Goal: Transaction & Acquisition: Book appointment/travel/reservation

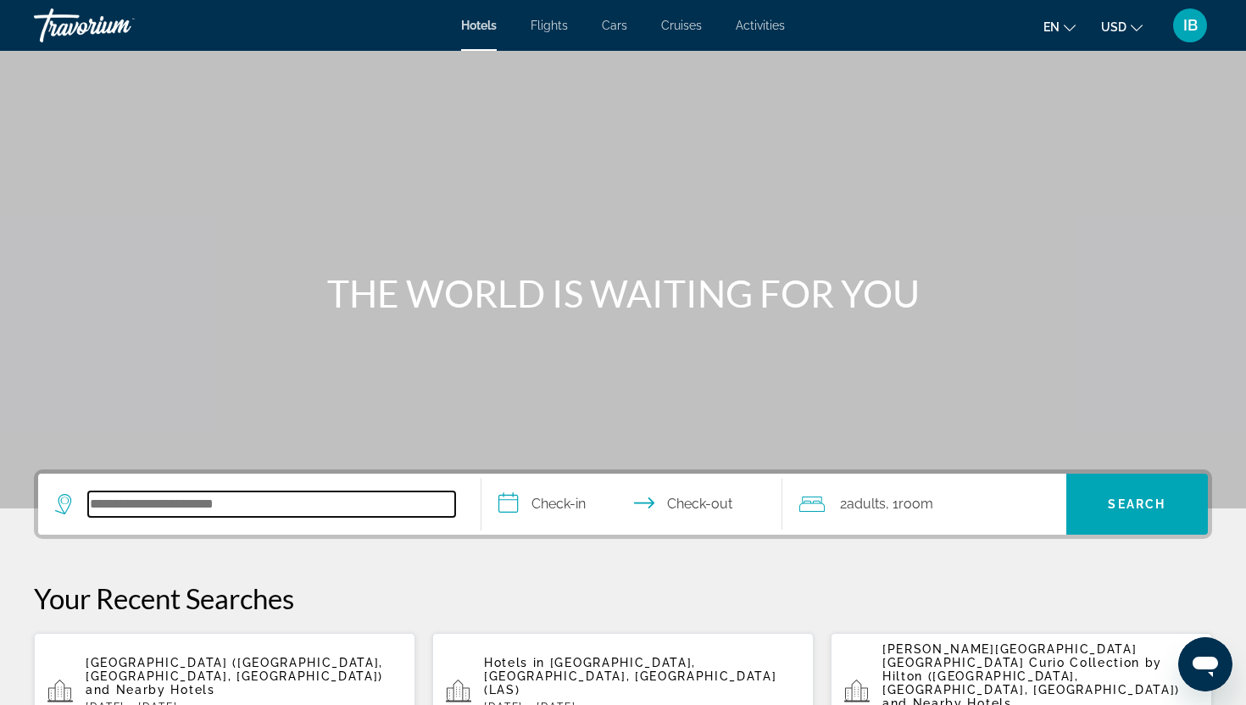
click at [314, 515] on input "Search hotel destination" at bounding box center [271, 504] width 367 height 25
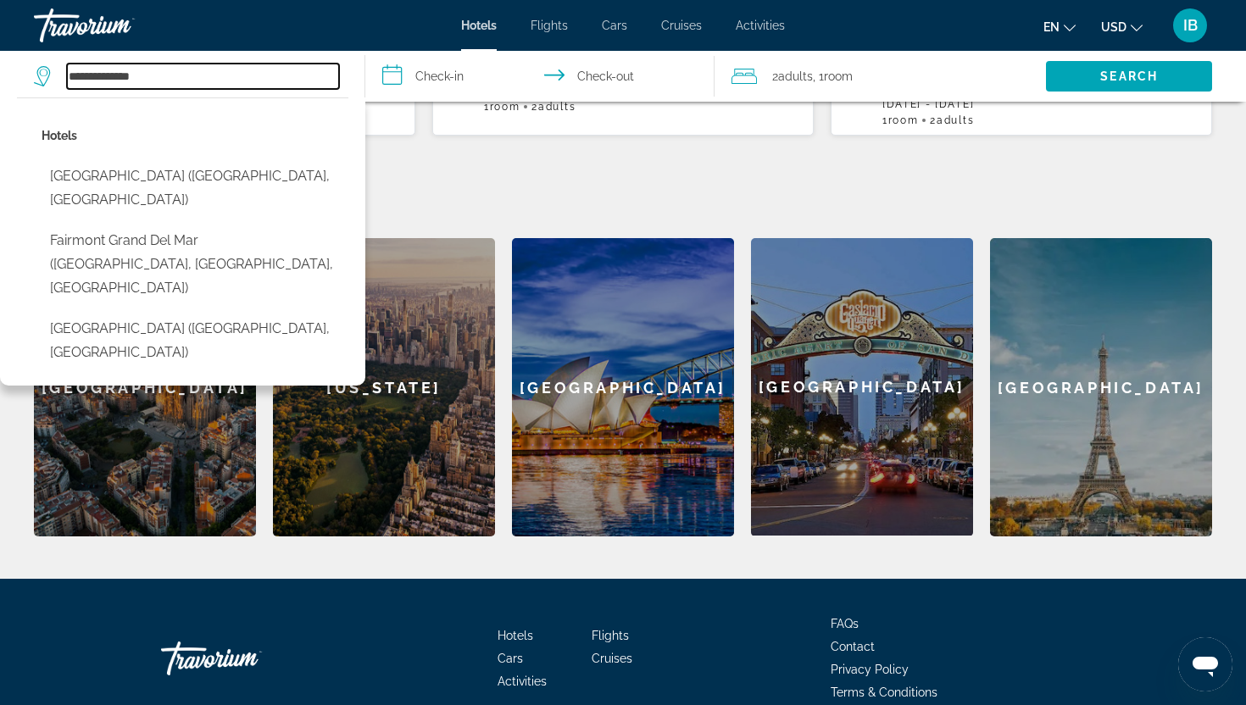
scroll to position [671, 0]
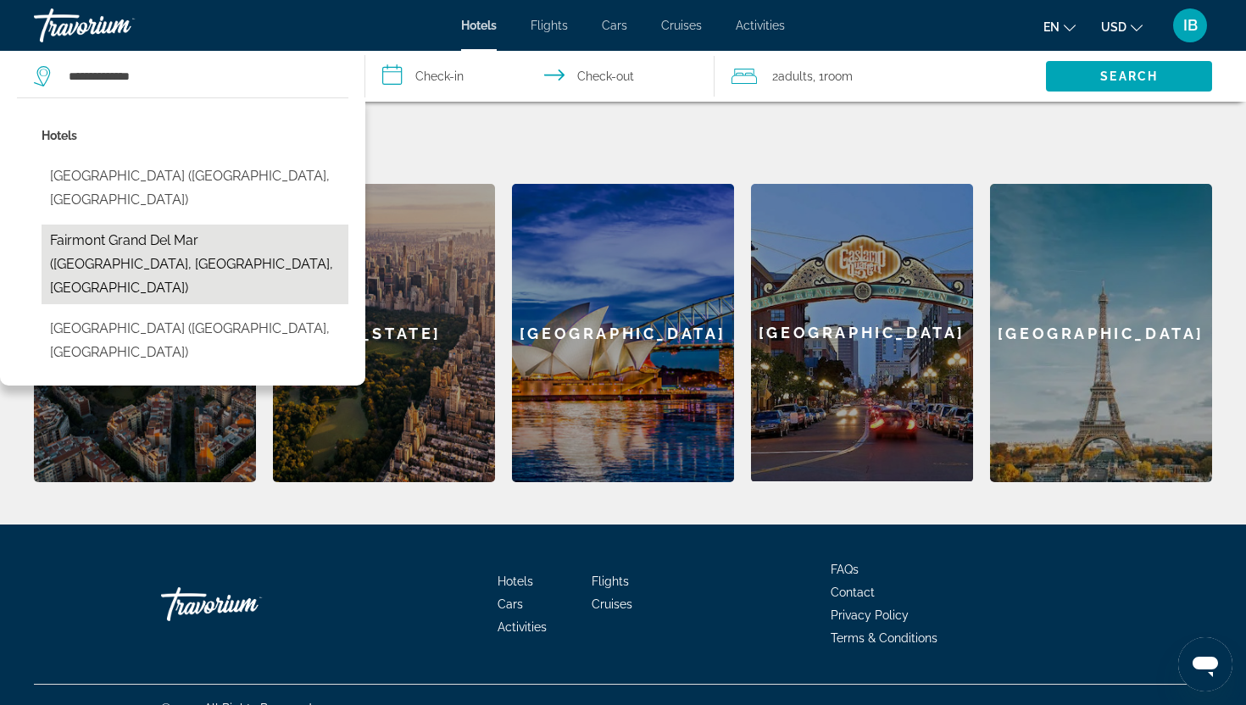
click at [164, 225] on button "Fairmont Grand Del Mar ([GEOGRAPHIC_DATA], [GEOGRAPHIC_DATA], [GEOGRAPHIC_DATA])" at bounding box center [195, 265] width 307 height 80
type input "**********"
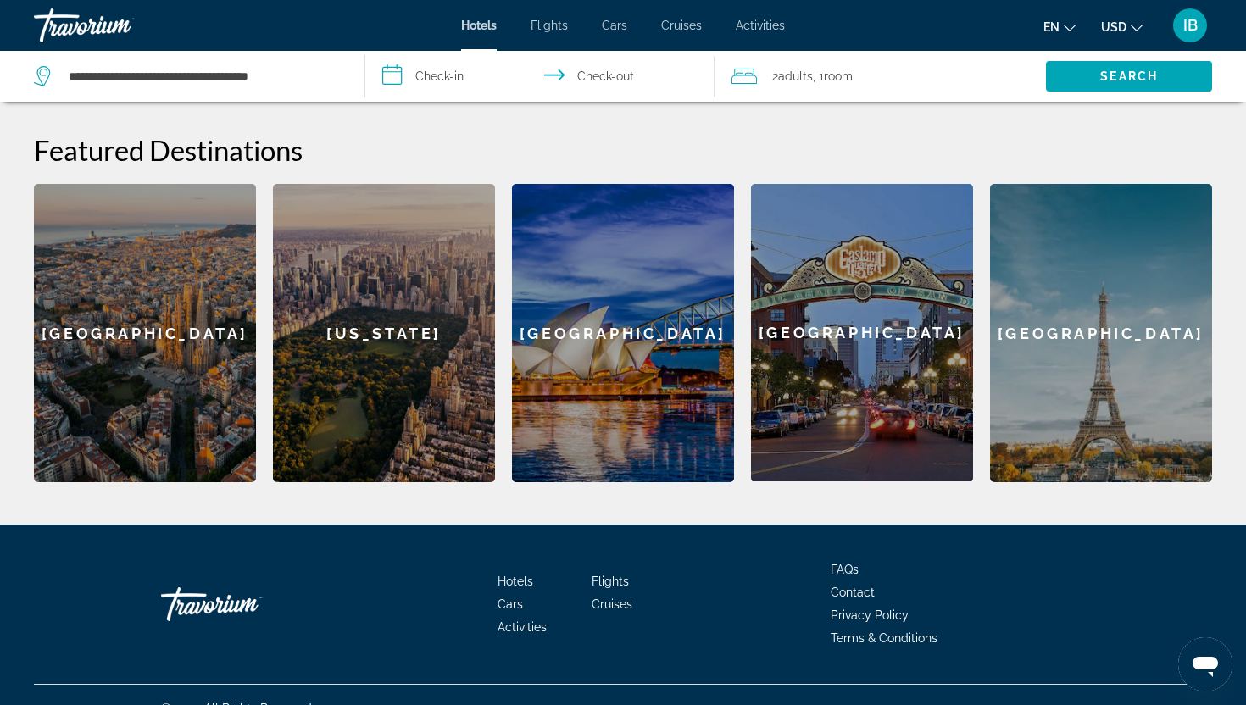
click at [425, 70] on input "**********" at bounding box center [542, 79] width 355 height 56
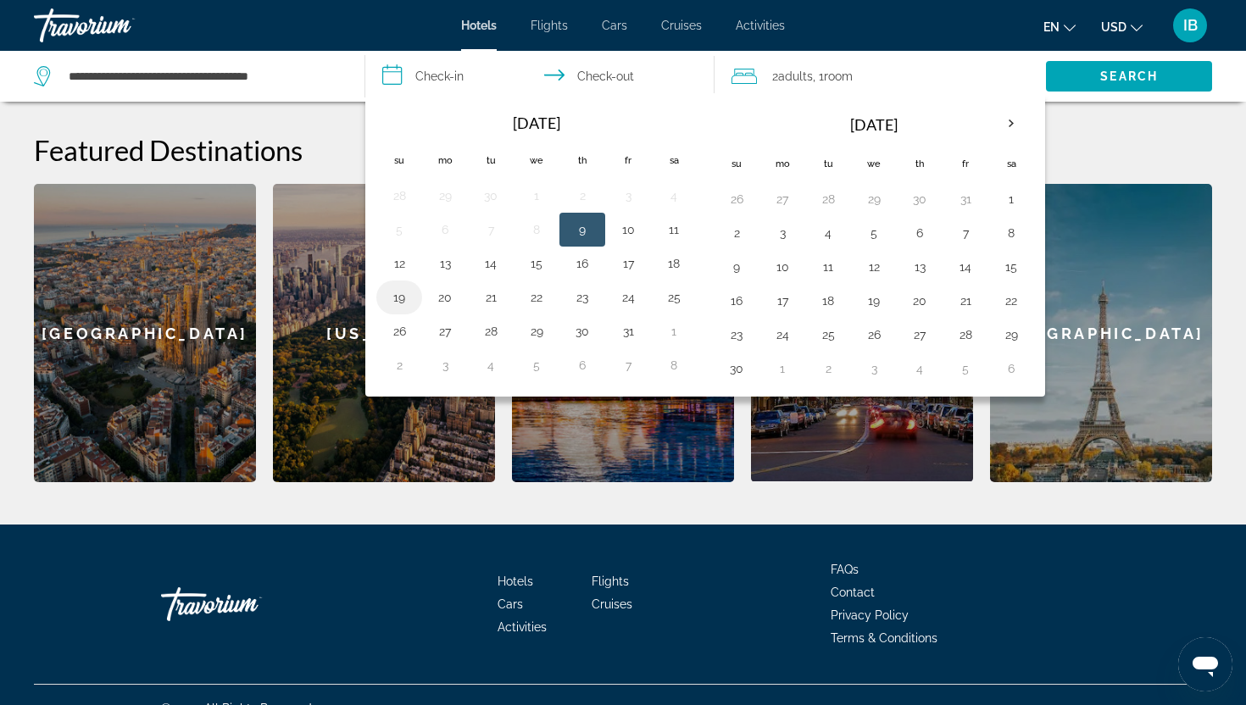
click at [401, 301] on button "19" at bounding box center [399, 298] width 27 height 24
click at [535, 300] on button "22" at bounding box center [536, 298] width 27 height 24
type input "**********"
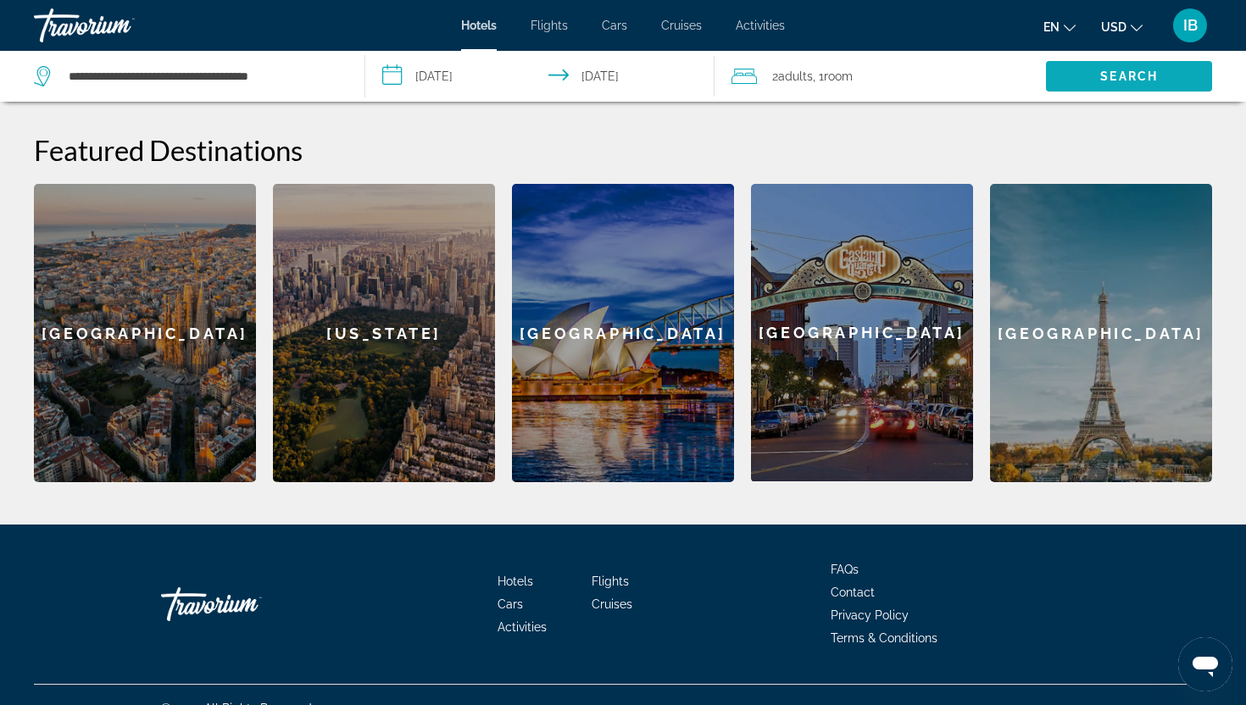
click at [1150, 74] on span "Search" at bounding box center [1129, 77] width 58 height 14
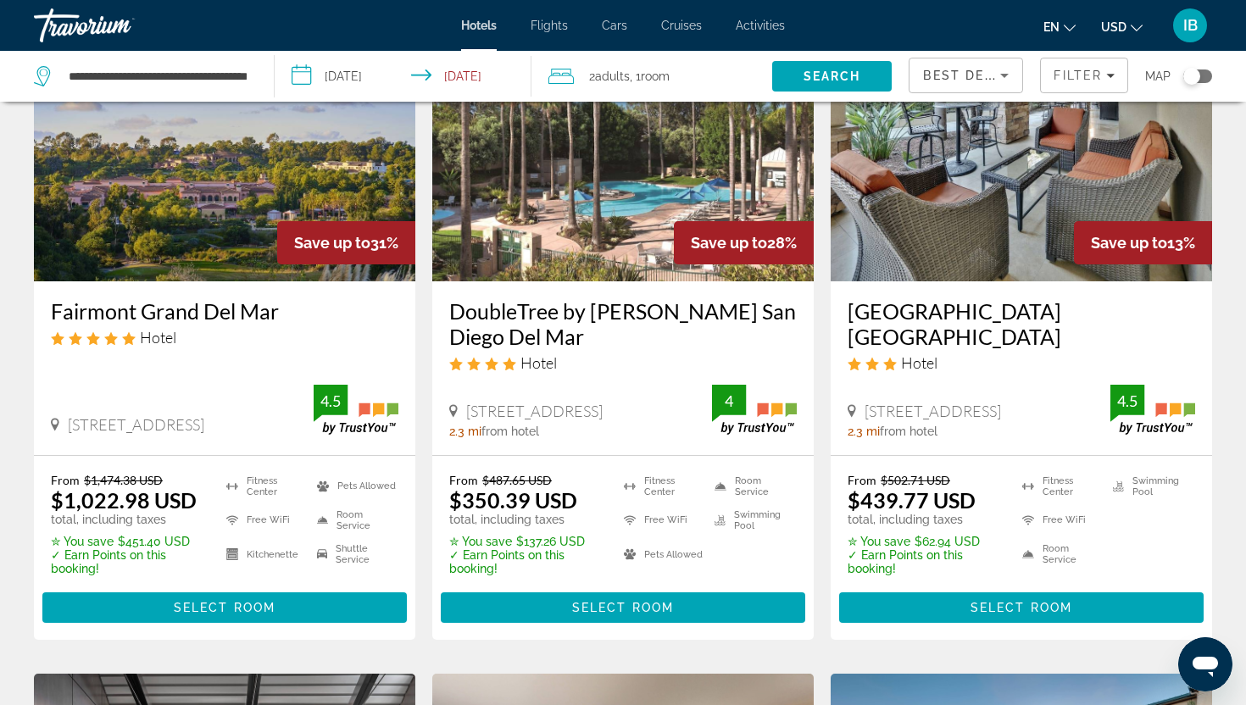
scroll to position [154, 0]
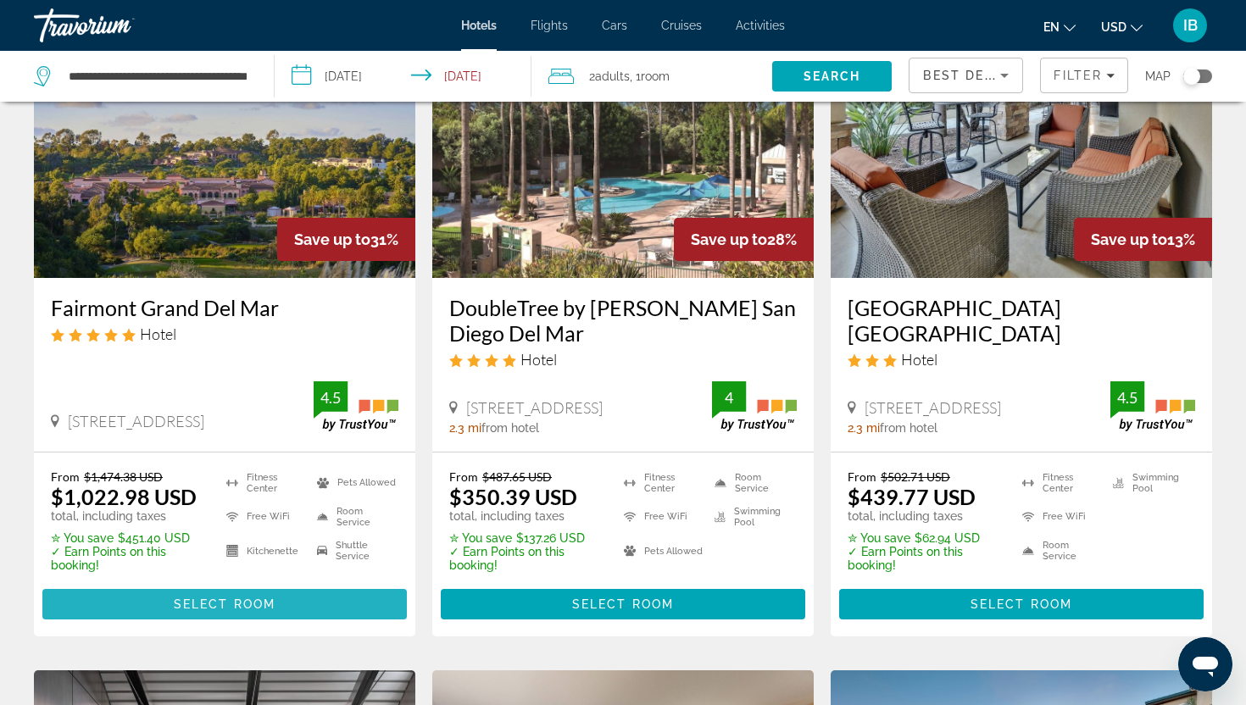
click at [251, 598] on span "Select Room" at bounding box center [225, 605] width 102 height 14
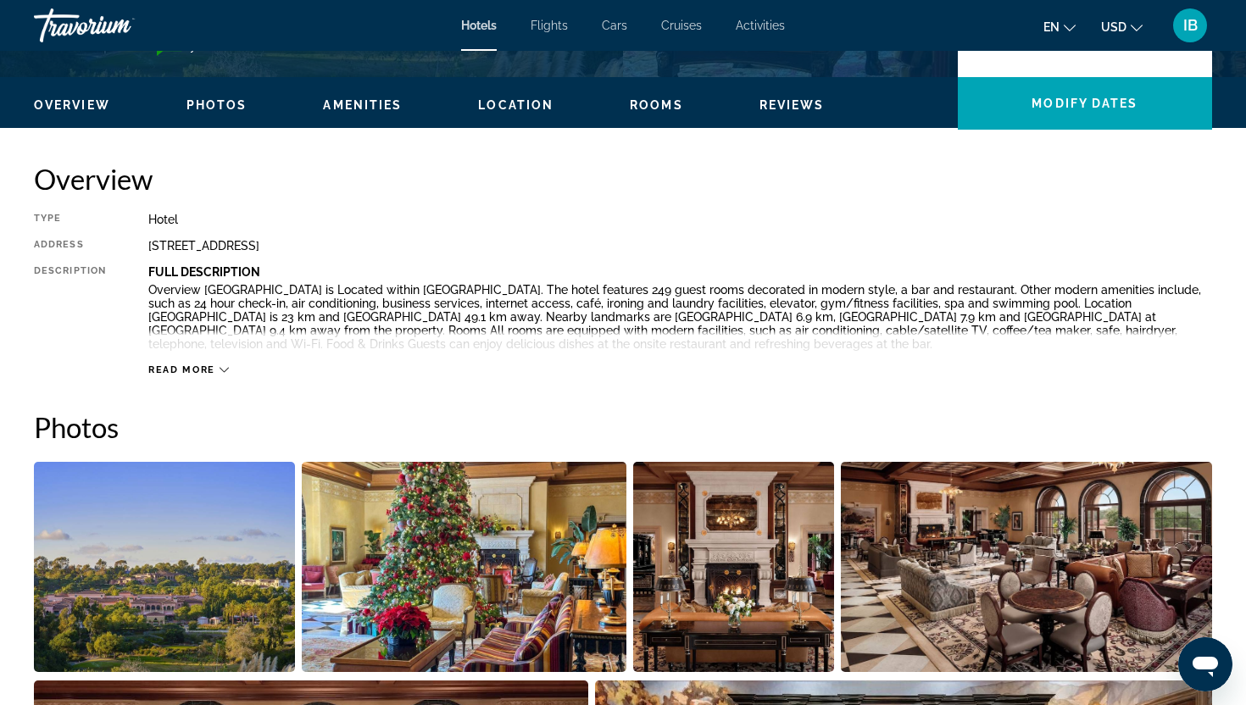
scroll to position [502, 0]
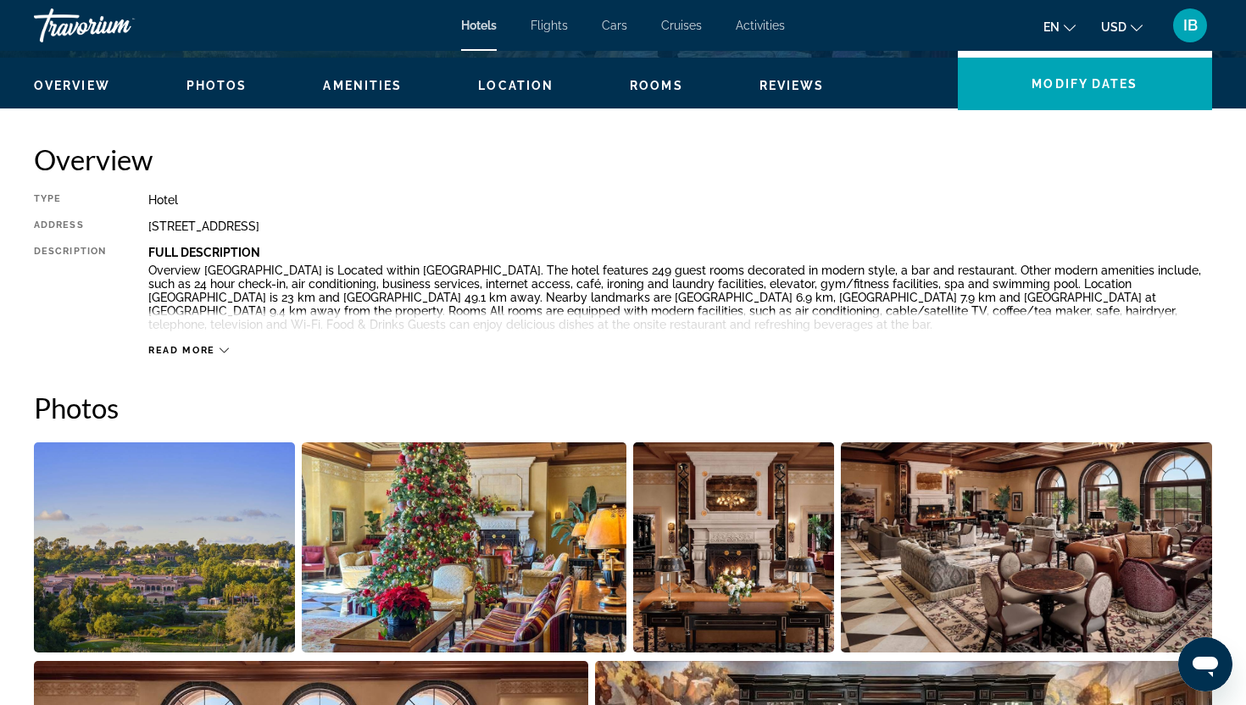
click at [653, 75] on ul "Overview Photos Amenities Location Rooms Reviews Modify Dates" at bounding box center [623, 84] width 1178 height 19
click at [649, 86] on span "Rooms" at bounding box center [656, 86] width 53 height 14
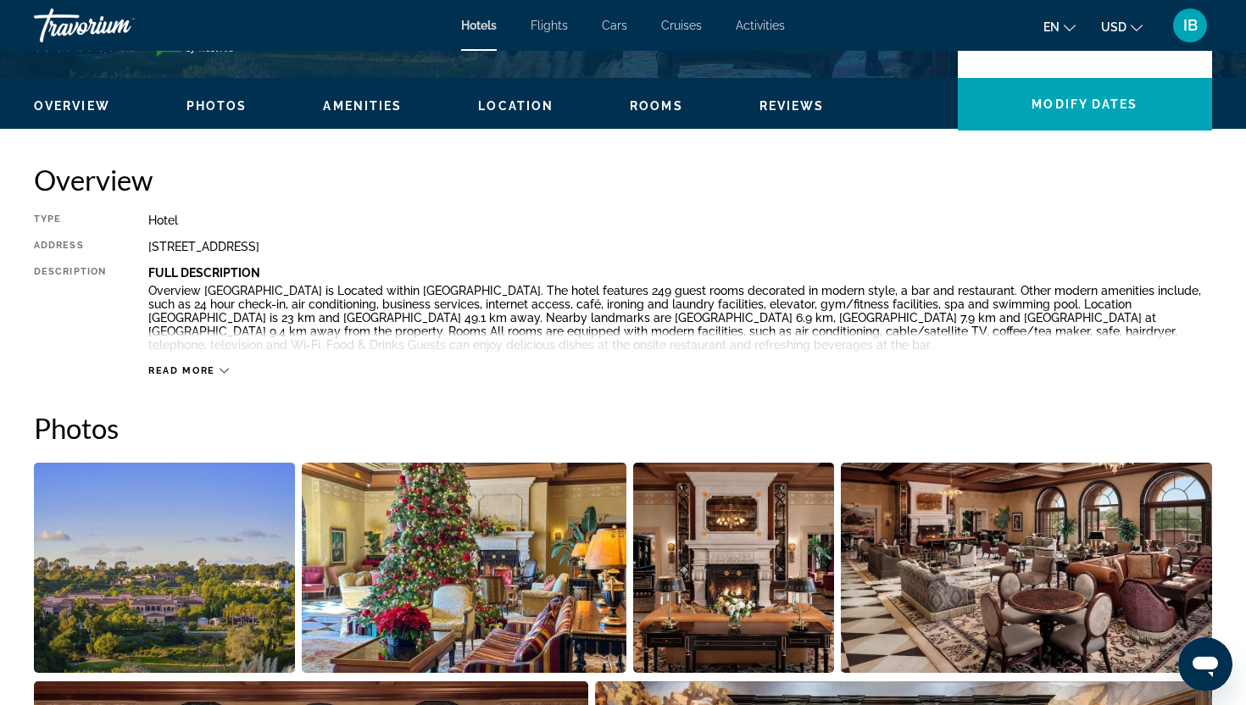
scroll to position [475, 0]
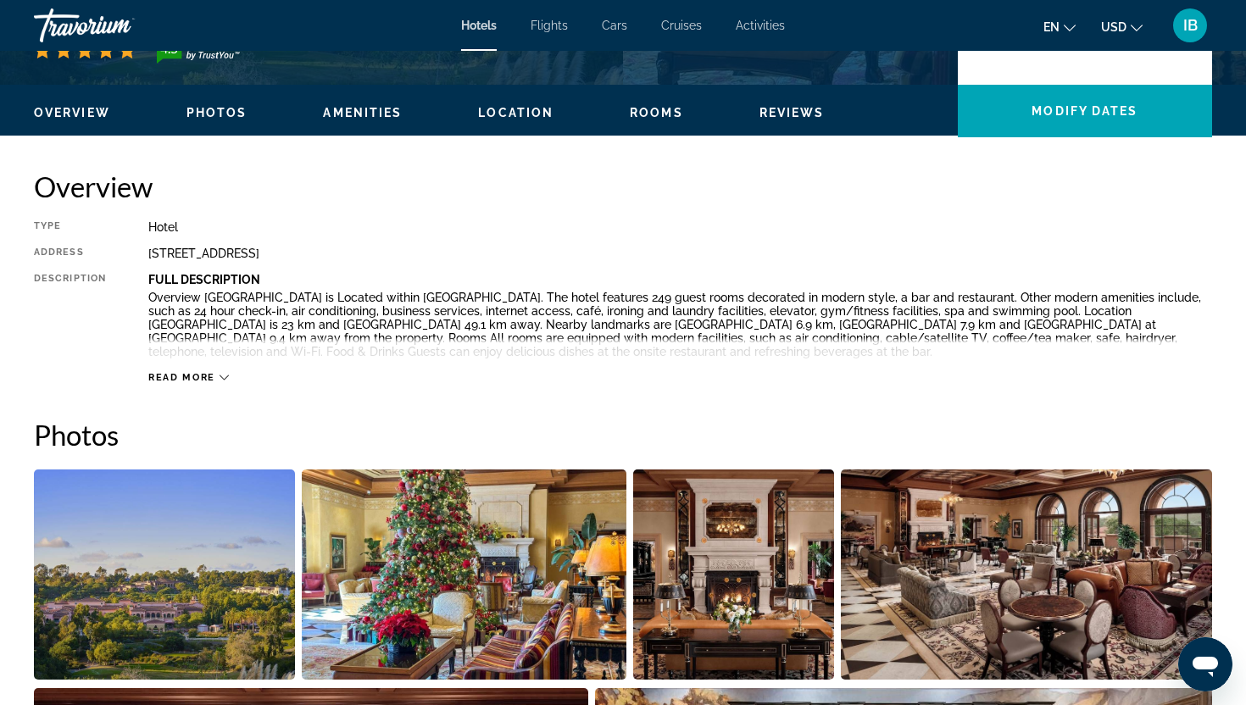
click at [651, 115] on span "Rooms" at bounding box center [656, 113] width 53 height 14
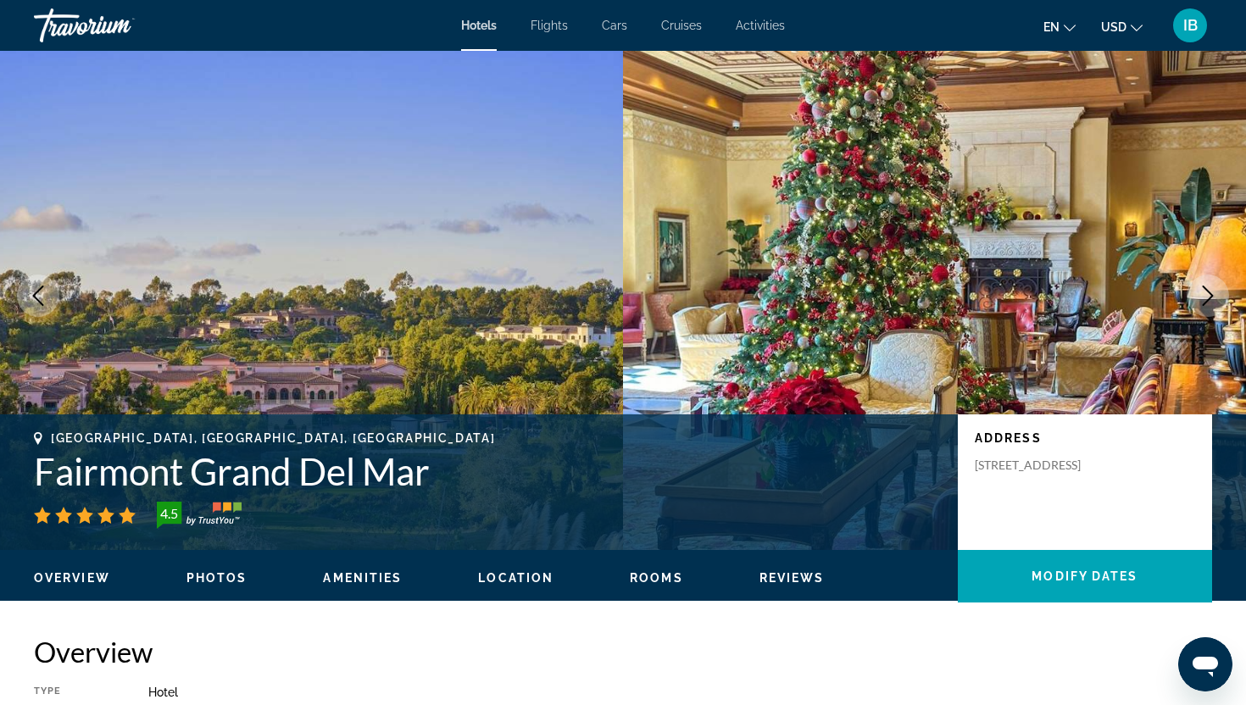
scroll to position [0, 0]
